Goal: Task Accomplishment & Management: Manage account settings

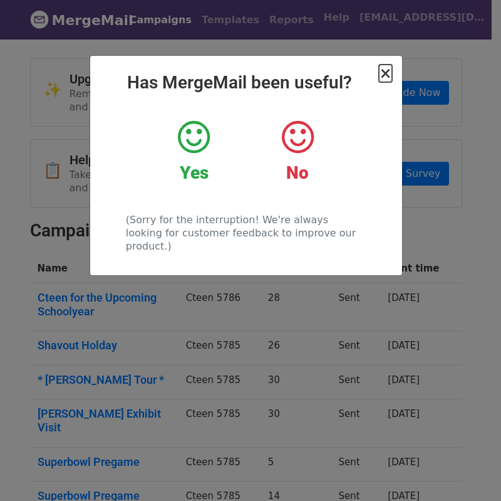
click at [391, 76] on span "×" at bounding box center [385, 74] width 13 height 18
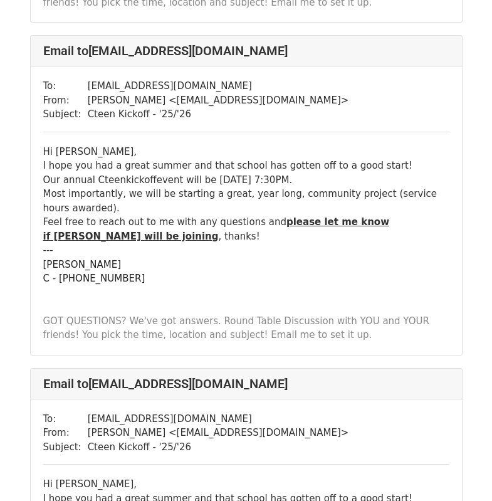
scroll to position [376, 0]
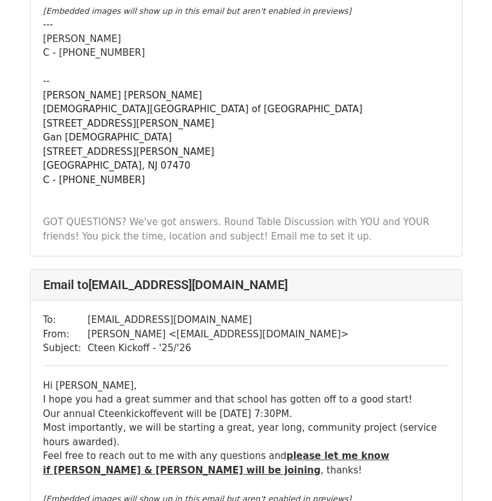
scroll to position [15779, 0]
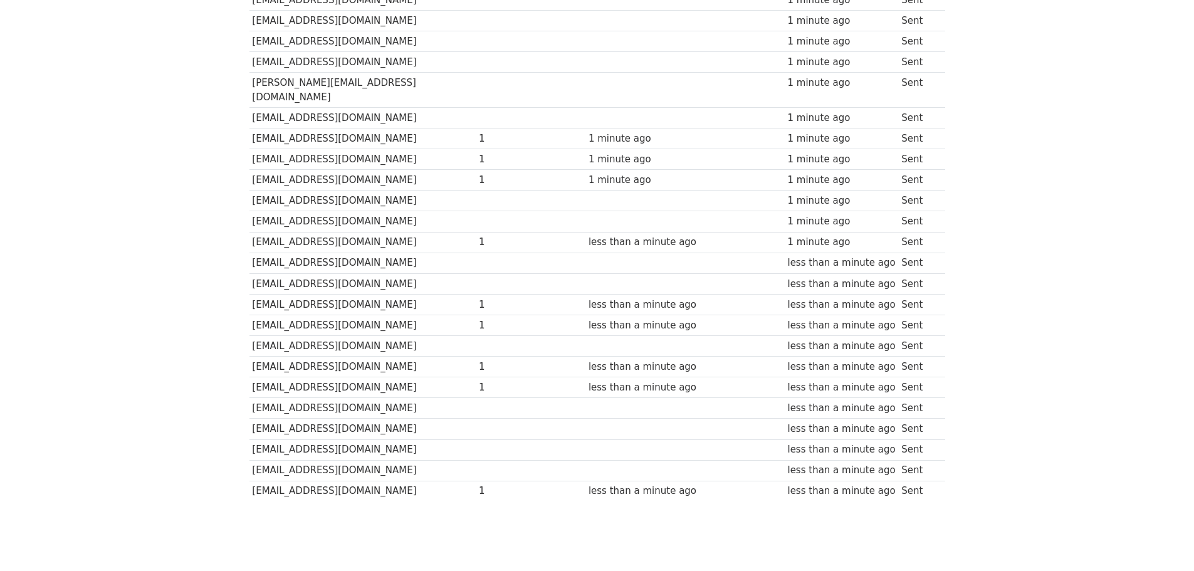
scroll to position [434, 0]
